Goal: Communication & Community: Answer question/provide support

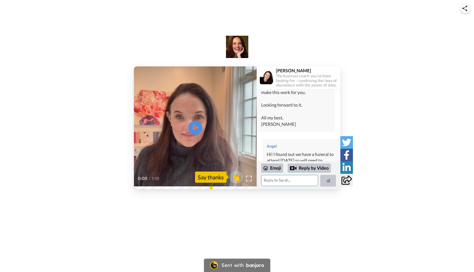
scroll to position [248, 0]
click at [289, 178] on textarea at bounding box center [289, 180] width 57 height 11
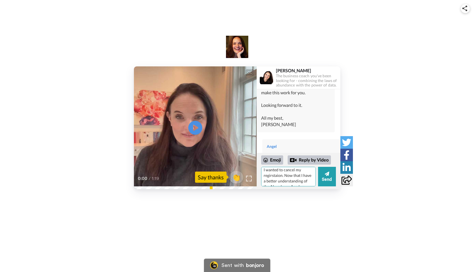
scroll to position [29, 0]
click at [271, 181] on textarea "Hi [PERSON_NAME]! I sent an email last week, I'm not sure if you received it. I…" at bounding box center [288, 177] width 55 height 20
click at [293, 175] on textarea "Hi [PERSON_NAME]! I sent an email last week, I'm not sure if you received it. I…" at bounding box center [288, 177] width 55 height 20
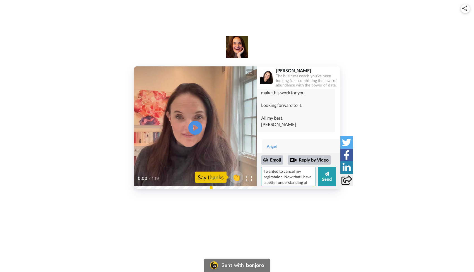
click at [293, 173] on textarea "Hi [PERSON_NAME]! I sent an email last week, I'm not sure if you received it. I…" at bounding box center [288, 177] width 55 height 20
click at [271, 182] on textarea "Hi [PERSON_NAME]! I sent an email last week, I'm not sure if you received it. I…" at bounding box center [288, 177] width 55 height 20
drag, startPoint x: 271, startPoint y: 182, endPoint x: 293, endPoint y: 173, distance: 23.1
click at [293, 173] on textarea "Hi [PERSON_NAME]! I sent an email last week, I'm not sure if you received it. I…" at bounding box center [288, 177] width 55 height 20
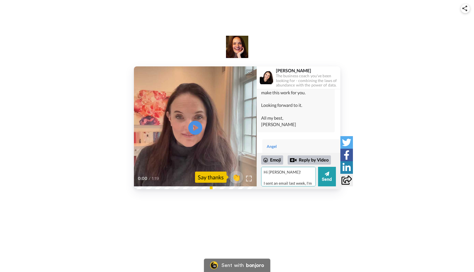
scroll to position [0, 0]
type textarea "Hi [PERSON_NAME]! I sent an email last week, I'm not sure if you received it. I…"
click at [325, 175] on icon at bounding box center [327, 174] width 4 height 6
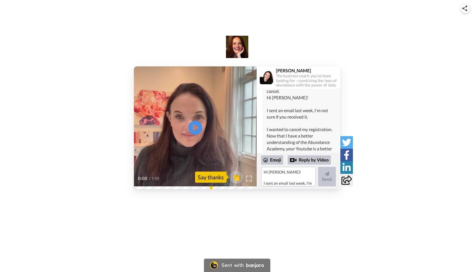
scroll to position [330, 0]
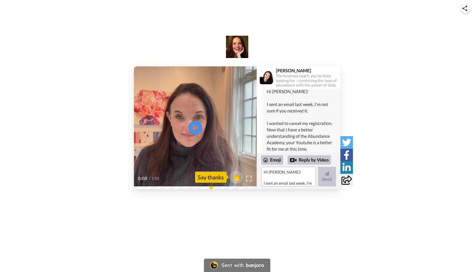
click at [286, 124] on div "Hi [PERSON_NAME]! I sent an email last week, I'm not sure if you received it. I…" at bounding box center [301, 126] width 69 height 76
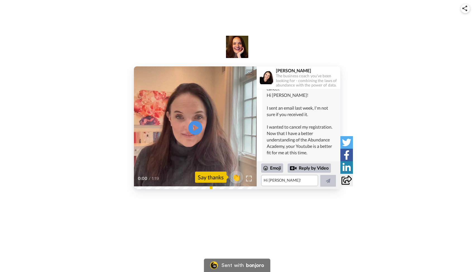
scroll to position [321, 0]
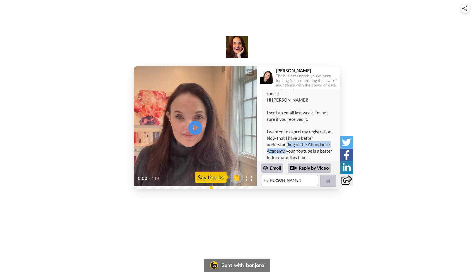
click at [286, 124] on div "Hi [PERSON_NAME]! I sent an email last week, I'm not sure if you received it. I…" at bounding box center [301, 135] width 69 height 76
